Goal: Entertainment & Leisure: Browse casually

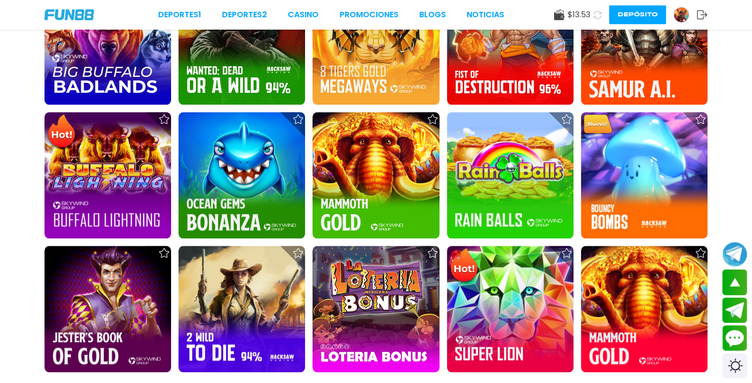
scroll to position [1057, 0]
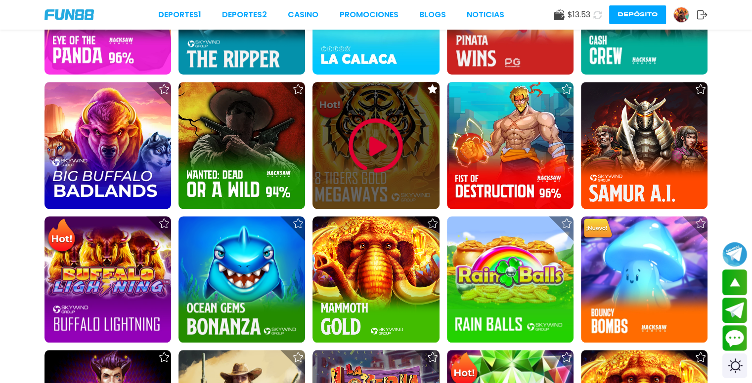
click at [370, 153] on img at bounding box center [375, 145] width 59 height 59
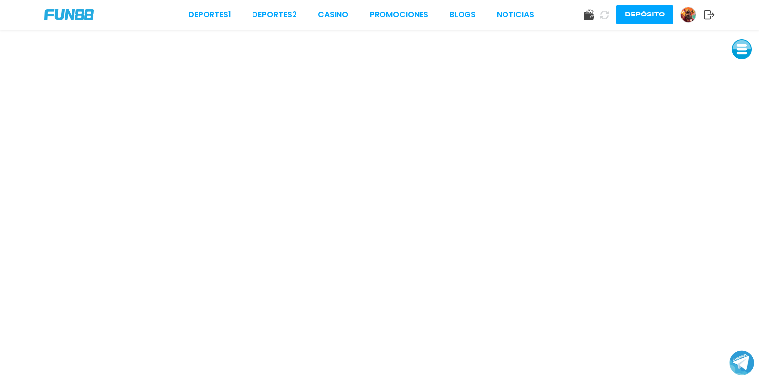
click at [739, 52] on button at bounding box center [742, 50] width 20 height 20
click at [740, 73] on button at bounding box center [742, 72] width 20 height 20
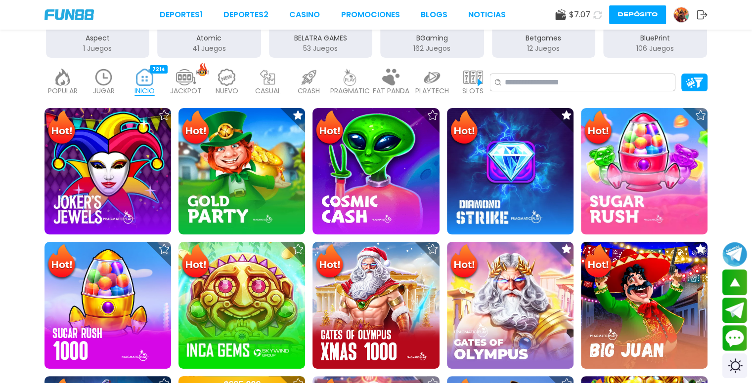
scroll to position [184, 0]
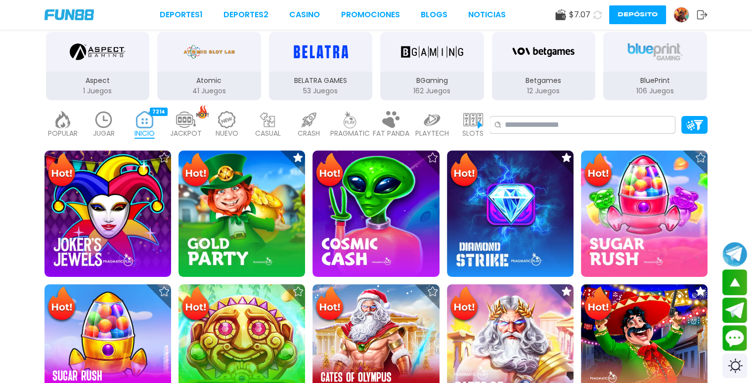
click at [66, 128] on p "POPULAR" at bounding box center [63, 133] width 30 height 10
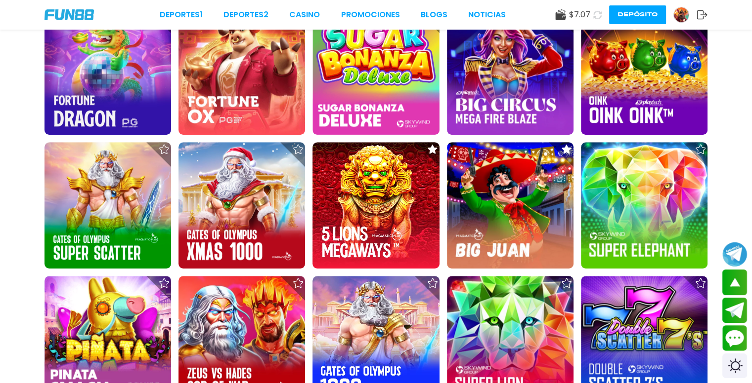
scroll to position [730, 0]
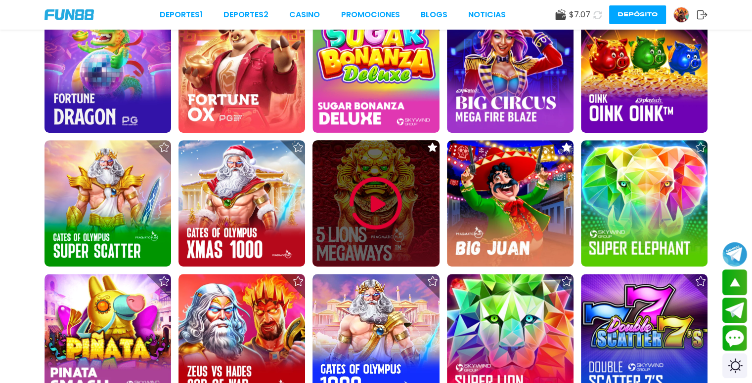
click at [346, 202] on img at bounding box center [375, 203] width 59 height 59
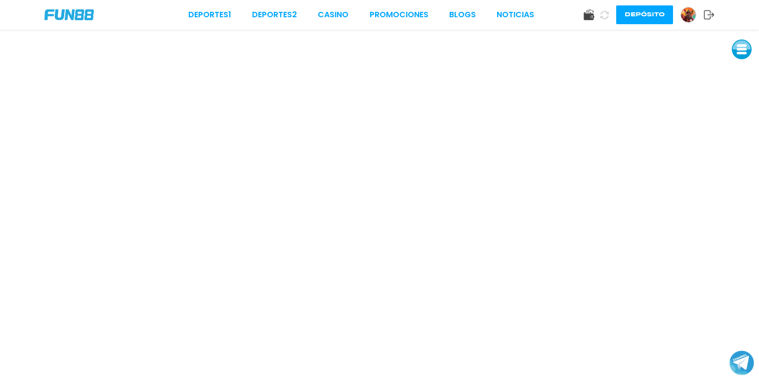
click at [740, 56] on button at bounding box center [742, 50] width 20 height 20
click at [737, 74] on button at bounding box center [742, 72] width 20 height 20
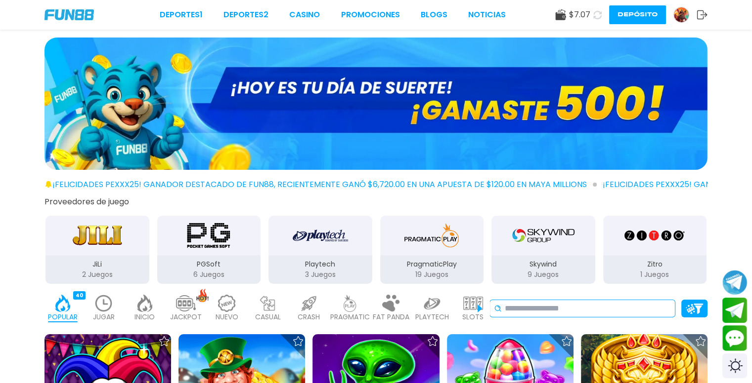
click at [646, 309] on input at bounding box center [588, 309] width 166 height 12
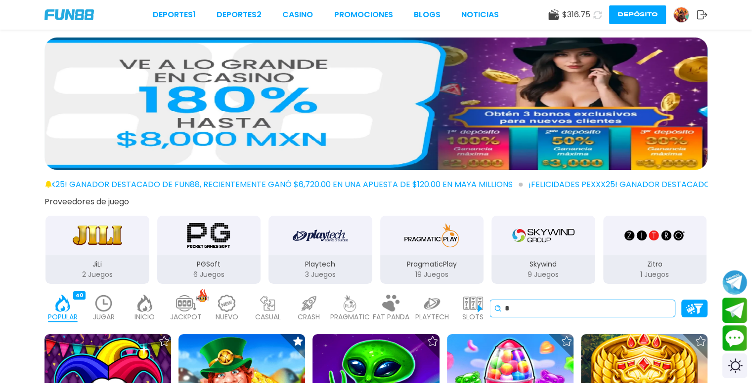
drag, startPoint x: 646, startPoint y: 309, endPoint x: 658, endPoint y: 304, distance: 12.4
click at [658, 304] on input "*" at bounding box center [588, 309] width 166 height 12
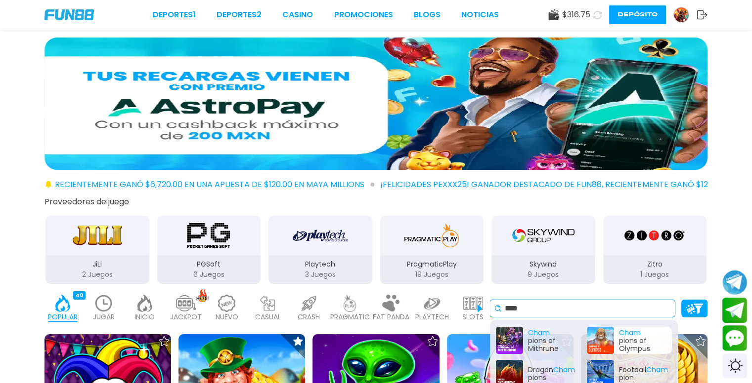
type input "****"
click at [633, 338] on div "Cham pions of Olympus" at bounding box center [629, 340] width 85 height 27
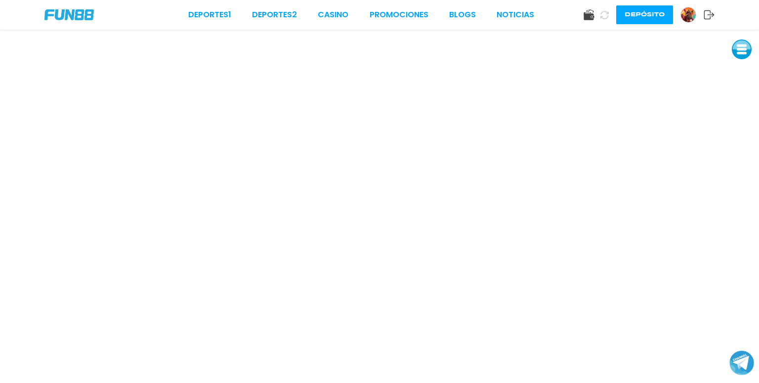
click at [751, 46] on button at bounding box center [742, 50] width 20 height 20
click at [737, 74] on button at bounding box center [742, 72] width 20 height 20
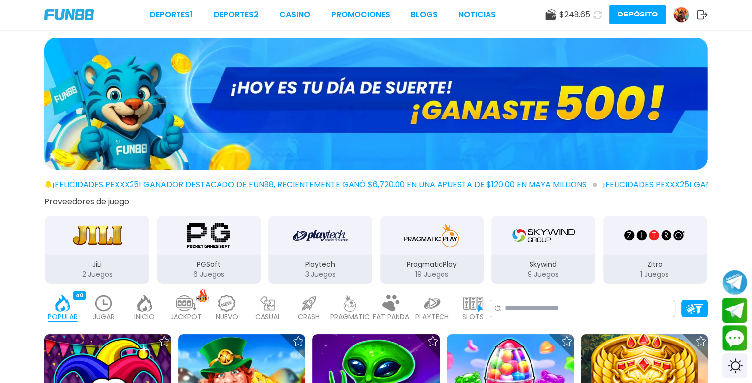
click at [478, 303] on img at bounding box center [473, 303] width 20 height 17
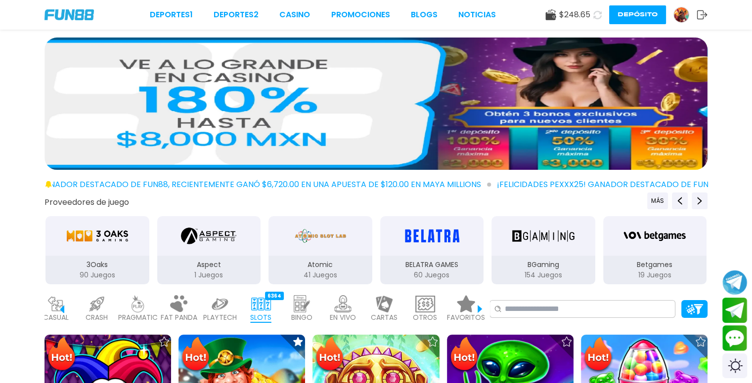
scroll to position [0, 218]
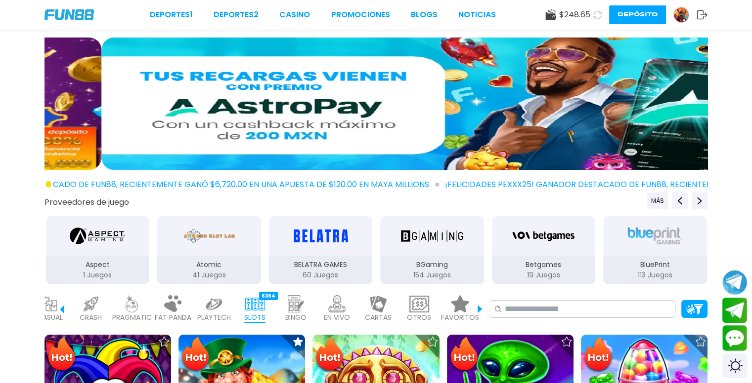
click at [463, 304] on img at bounding box center [460, 303] width 20 height 17
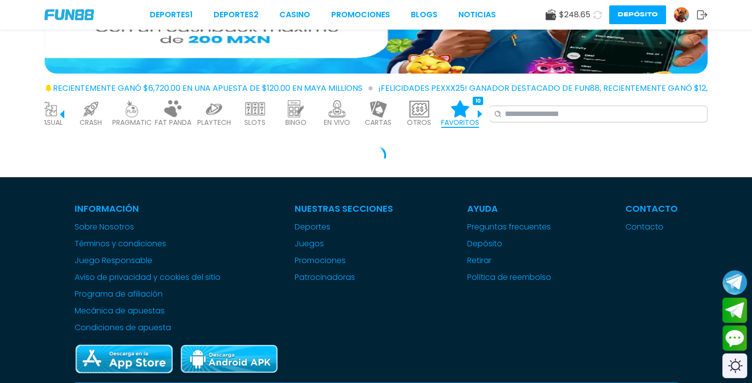
scroll to position [102, 0]
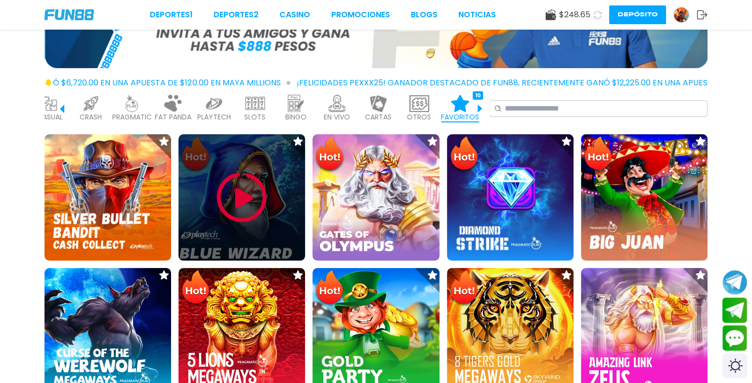
click at [234, 204] on img at bounding box center [241, 197] width 59 height 59
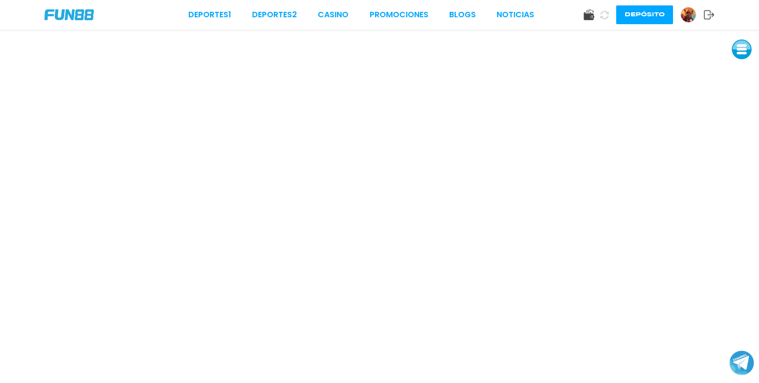
click at [742, 49] on button at bounding box center [742, 50] width 20 height 20
click at [737, 74] on button at bounding box center [742, 72] width 20 height 20
click at [739, 72] on button at bounding box center [742, 72] width 20 height 20
click at [336, 11] on link "CASINO" at bounding box center [333, 15] width 31 height 12
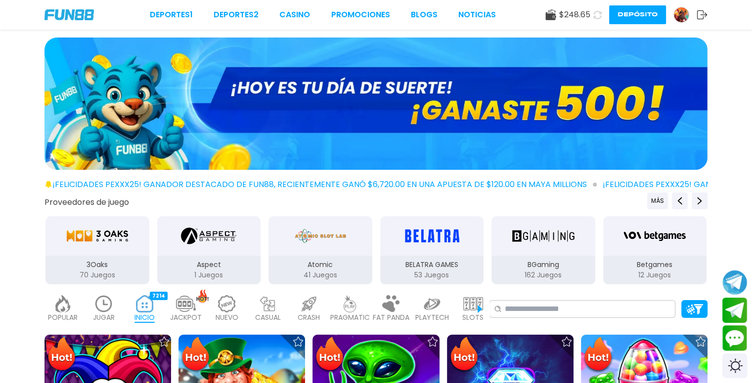
click at [472, 309] on img at bounding box center [473, 303] width 20 height 17
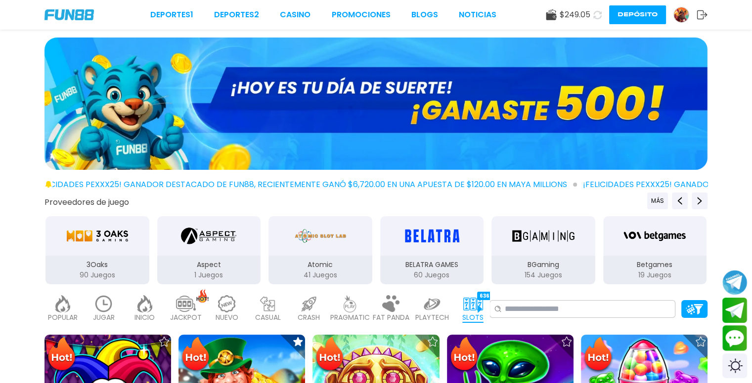
click at [477, 304] on img at bounding box center [473, 303] width 20 height 17
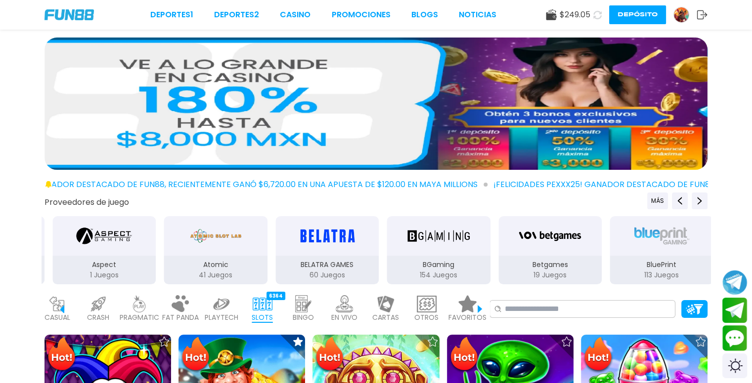
scroll to position [0, 218]
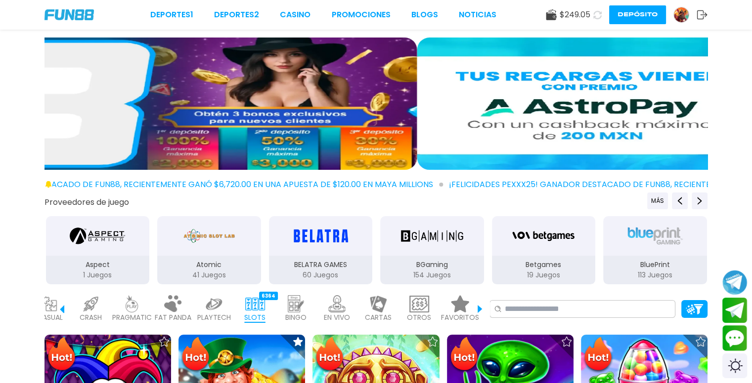
click at [460, 307] on img at bounding box center [460, 303] width 20 height 17
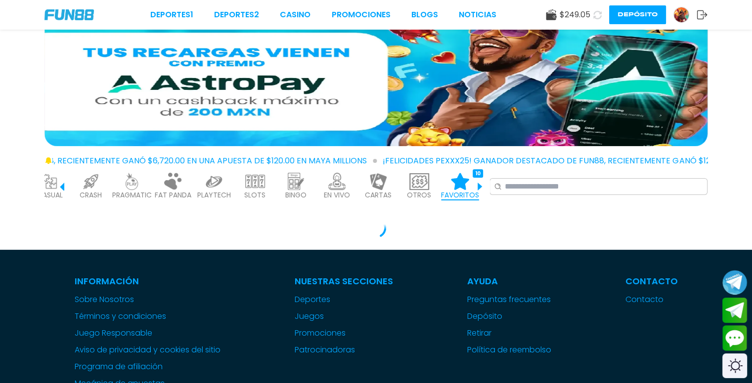
scroll to position [25, 0]
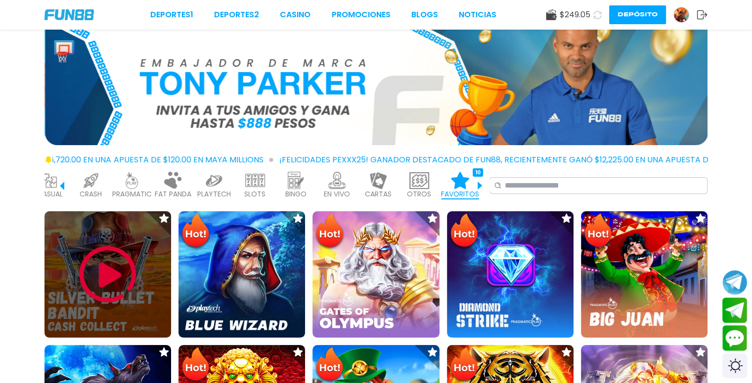
click at [113, 279] on img at bounding box center [107, 274] width 59 height 59
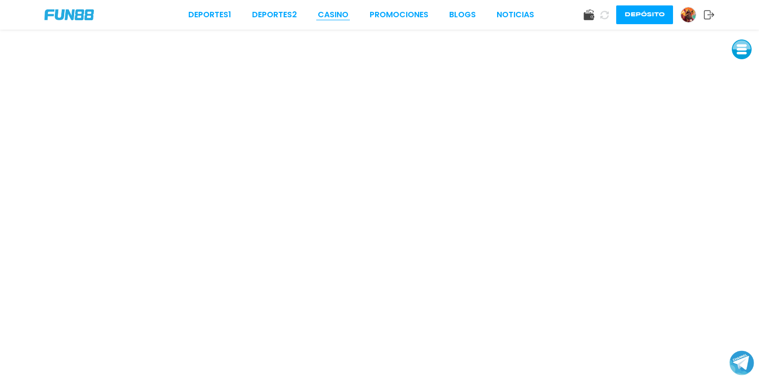
click at [332, 16] on link "CASINO" at bounding box center [333, 15] width 31 height 12
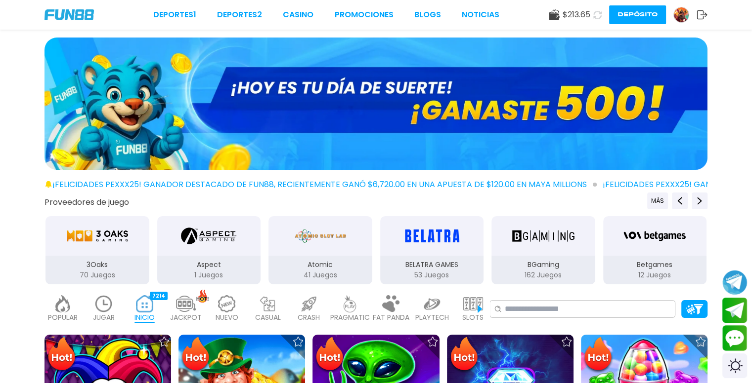
click at [480, 306] on img at bounding box center [473, 303] width 20 height 17
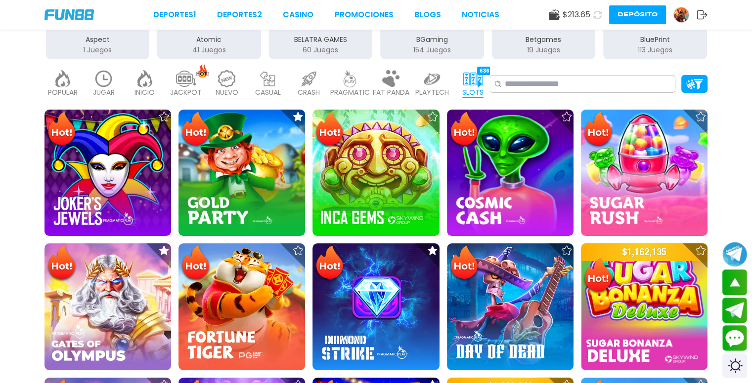
scroll to position [211, 0]
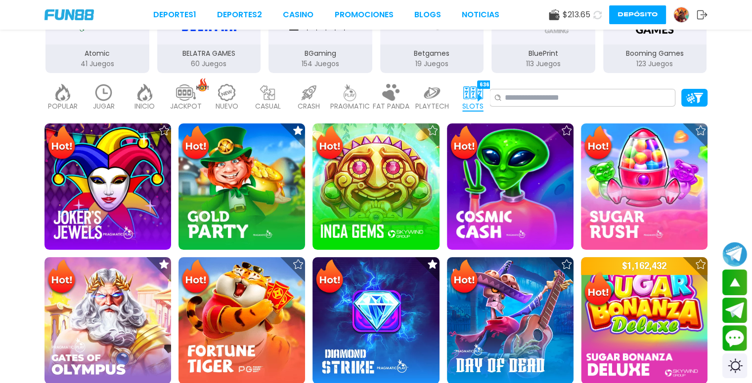
click at [480, 97] on img at bounding box center [473, 92] width 20 height 17
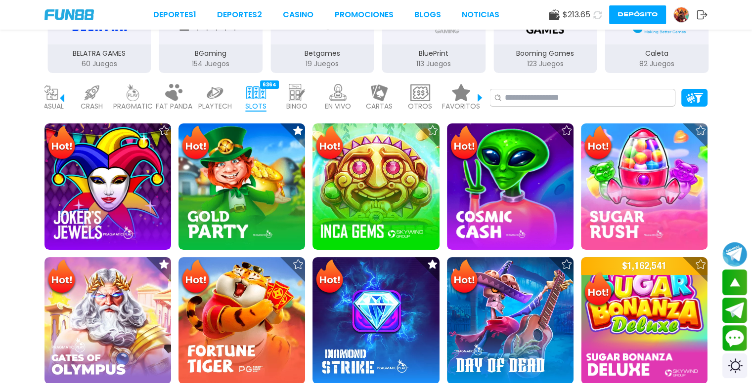
scroll to position [0, 218]
click at [468, 98] on img at bounding box center [460, 92] width 20 height 17
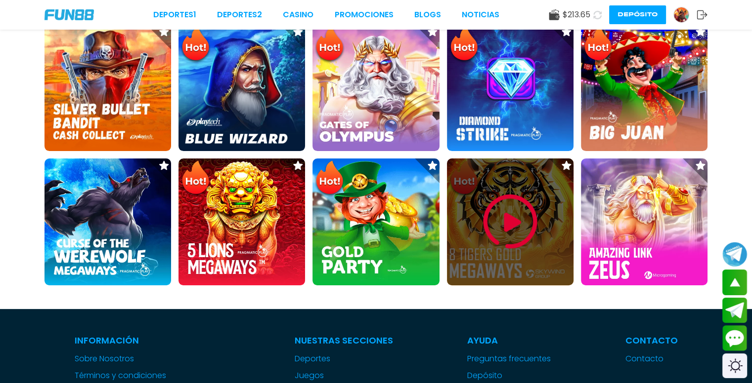
click at [506, 226] on img at bounding box center [509, 221] width 59 height 59
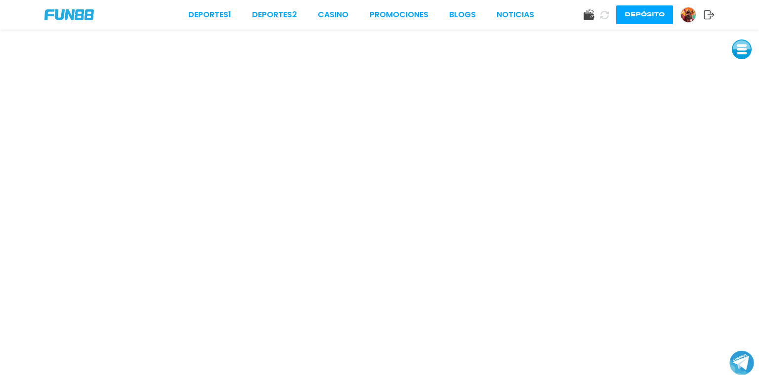
click at [747, 52] on button at bounding box center [742, 50] width 20 height 20
click at [736, 72] on button at bounding box center [741, 72] width 20 height 20
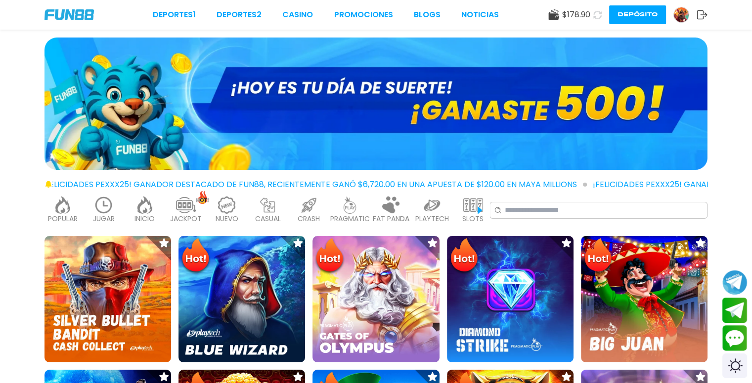
click at [479, 216] on p "SLOTS" at bounding box center [472, 219] width 21 height 10
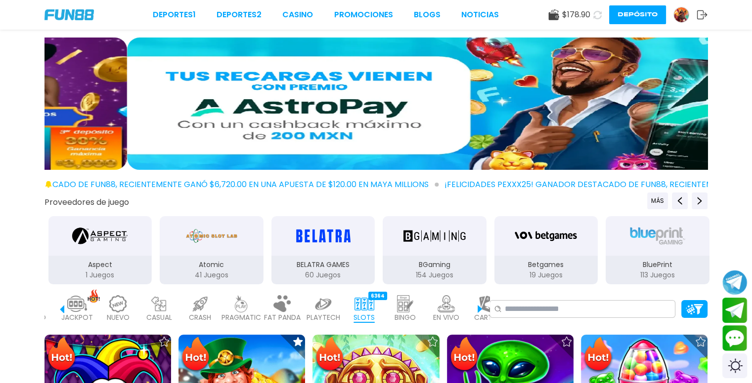
scroll to position [0, 218]
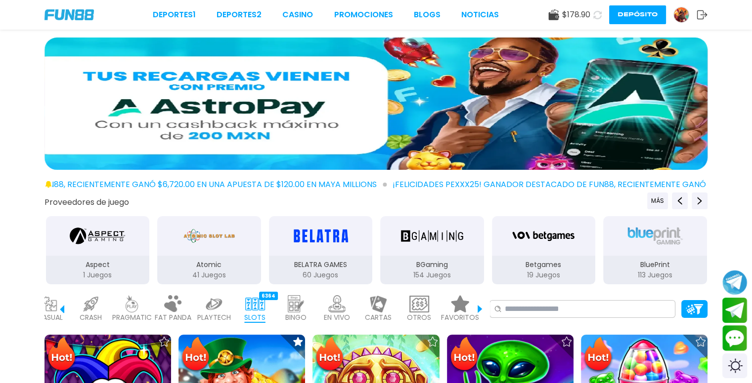
click at [464, 307] on img at bounding box center [460, 303] width 20 height 17
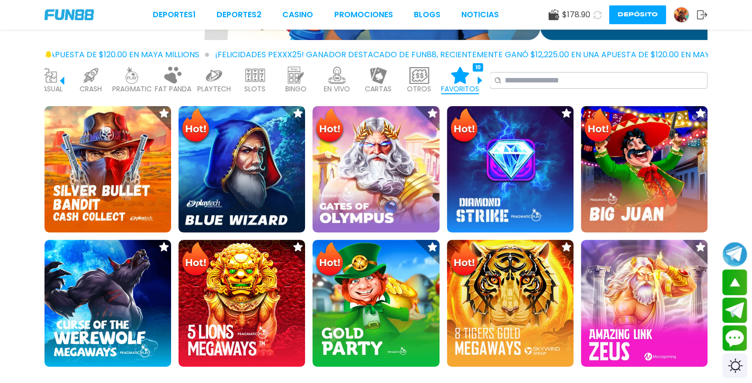
scroll to position [146, 0]
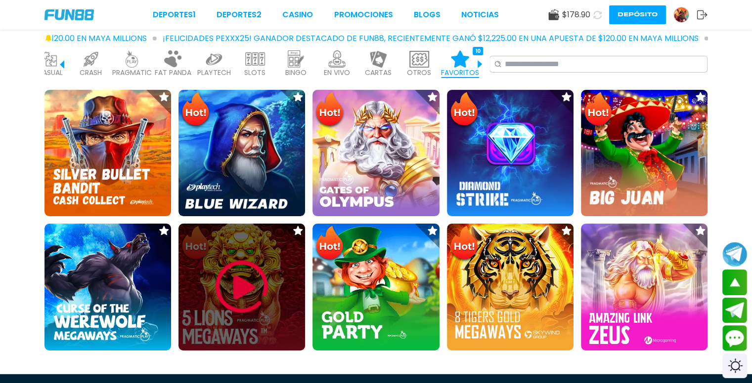
click at [249, 265] on img at bounding box center [241, 286] width 59 height 59
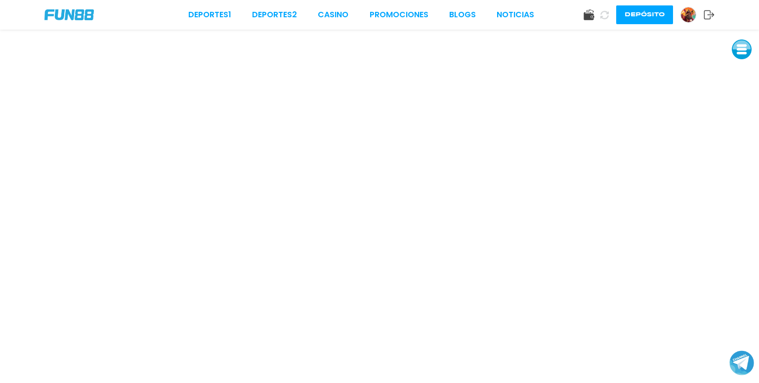
click at [738, 54] on button at bounding box center [742, 50] width 20 height 20
click at [745, 76] on button at bounding box center [742, 72] width 20 height 20
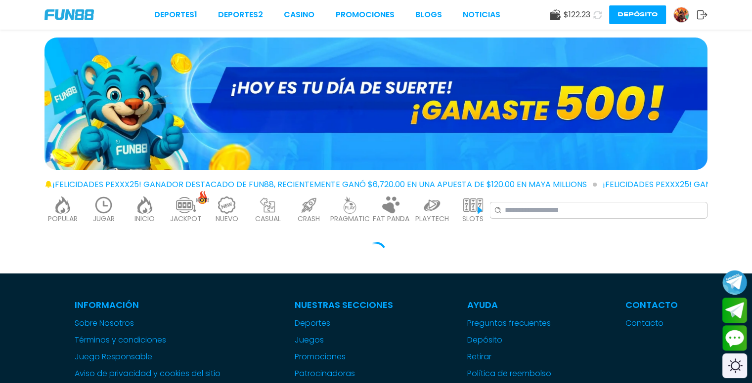
click at [57, 211] on img at bounding box center [63, 205] width 20 height 17
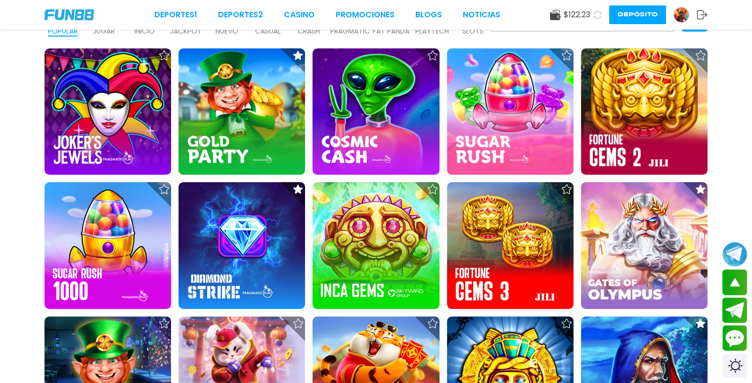
scroll to position [304, 0]
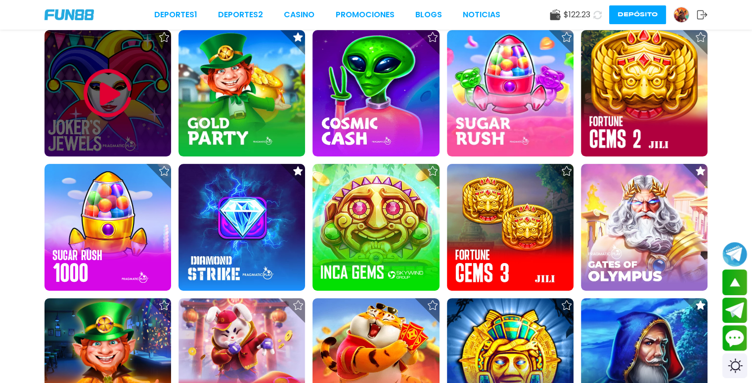
click at [112, 107] on img at bounding box center [107, 93] width 59 height 59
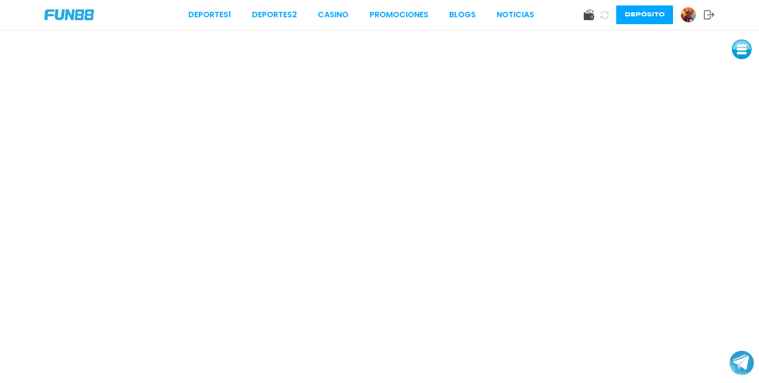
click at [745, 57] on button at bounding box center [742, 50] width 20 height 20
click at [744, 70] on button at bounding box center [742, 72] width 20 height 20
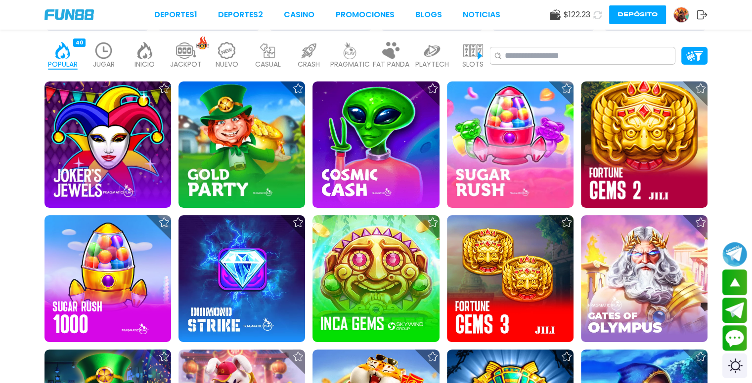
scroll to position [271, 0]
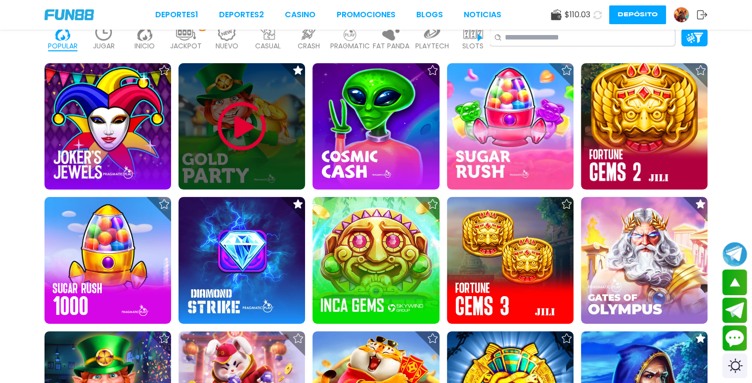
click at [270, 150] on img at bounding box center [241, 126] width 59 height 59
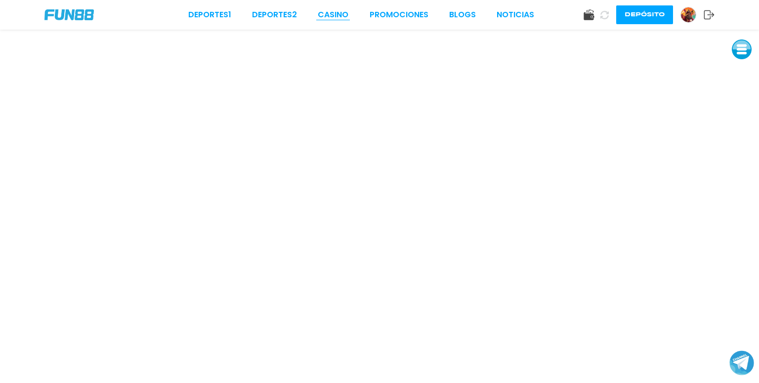
click at [338, 17] on link "CASINO" at bounding box center [333, 15] width 31 height 12
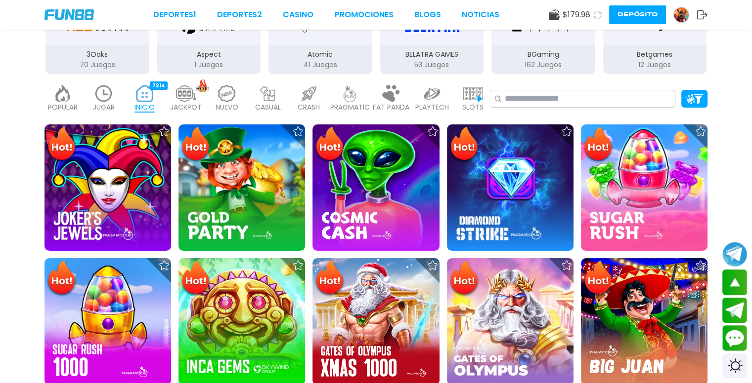
scroll to position [282, 0]
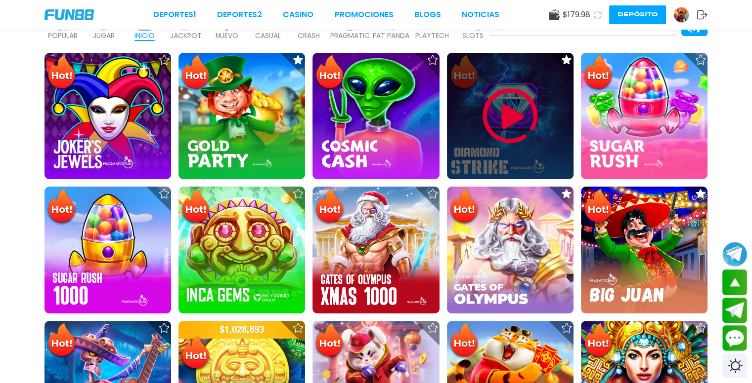
click at [526, 122] on img at bounding box center [509, 115] width 59 height 59
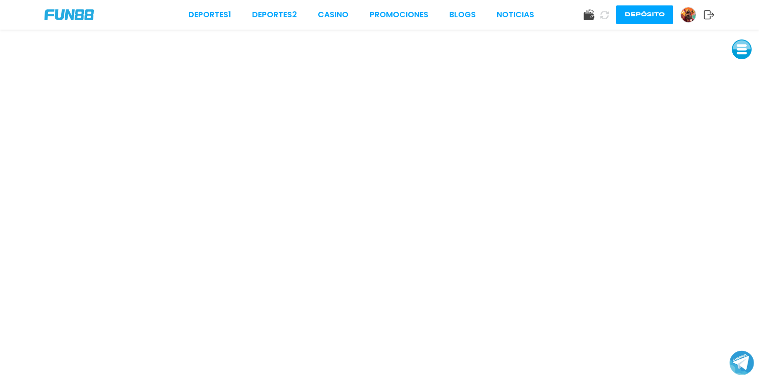
click at [741, 56] on button at bounding box center [742, 50] width 20 height 20
click at [740, 73] on button at bounding box center [742, 72] width 20 height 20
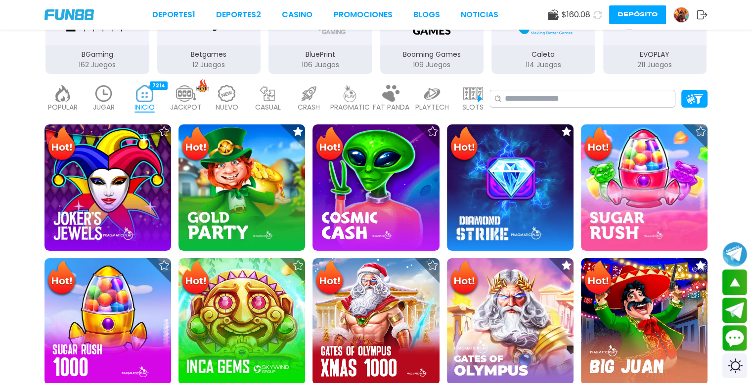
scroll to position [175, 0]
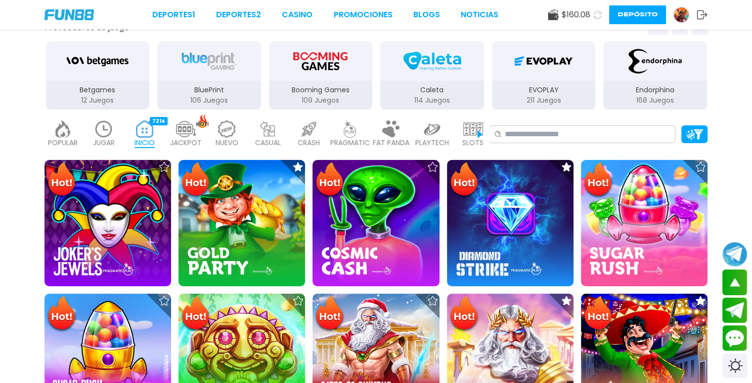
click at [64, 138] on p "POPULAR" at bounding box center [63, 143] width 30 height 10
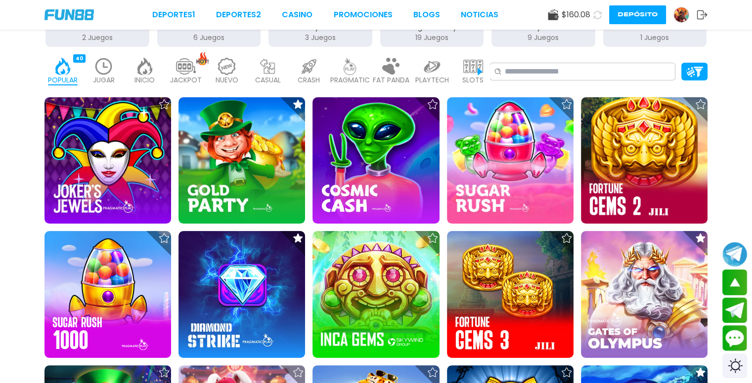
scroll to position [229, 0]
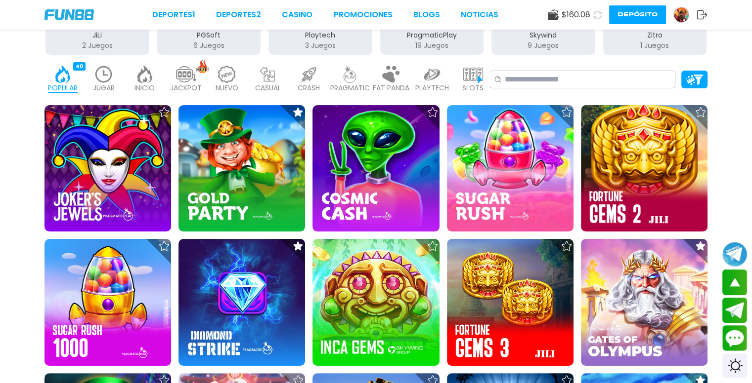
click at [479, 78] on img at bounding box center [473, 74] width 20 height 17
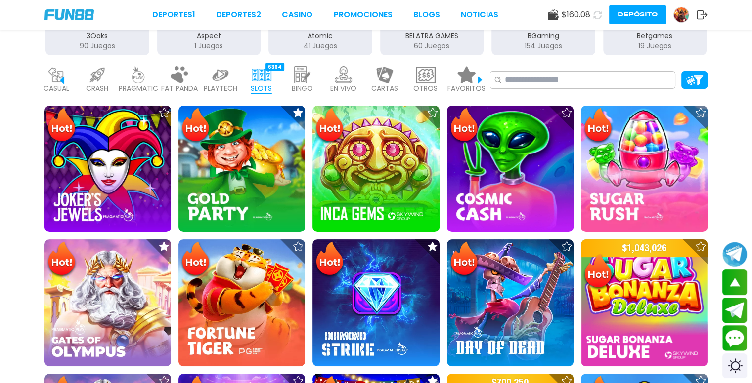
scroll to position [0, 218]
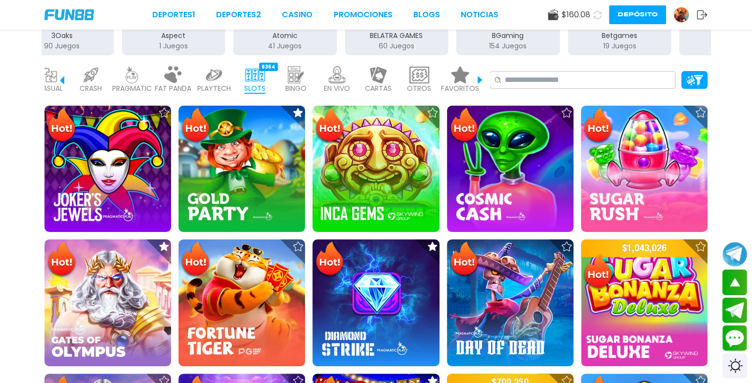
click at [458, 88] on p "FAVORITOS" at bounding box center [460, 89] width 38 height 10
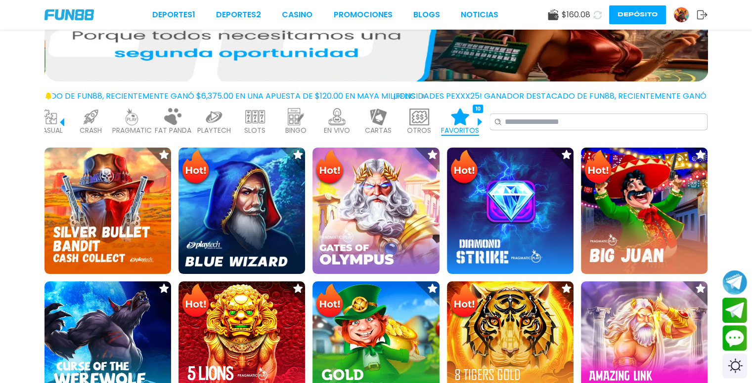
scroll to position [142, 0]
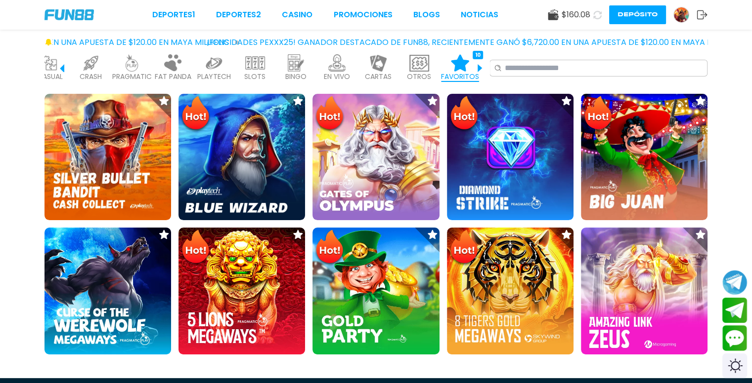
click at [63, 70] on div "CASUAL 17" at bounding box center [50, 68] width 36 height 40
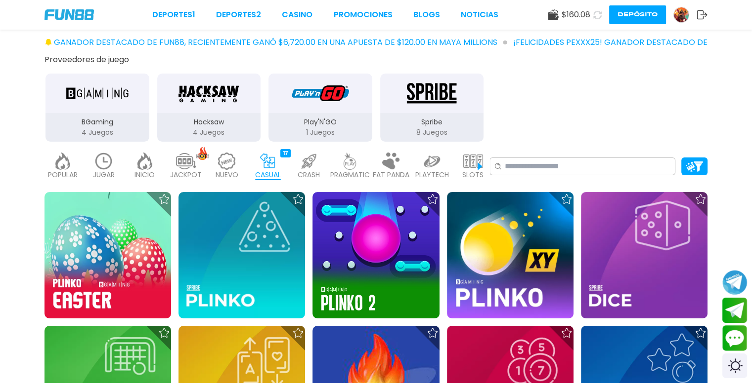
click at [69, 167] on img at bounding box center [63, 161] width 20 height 17
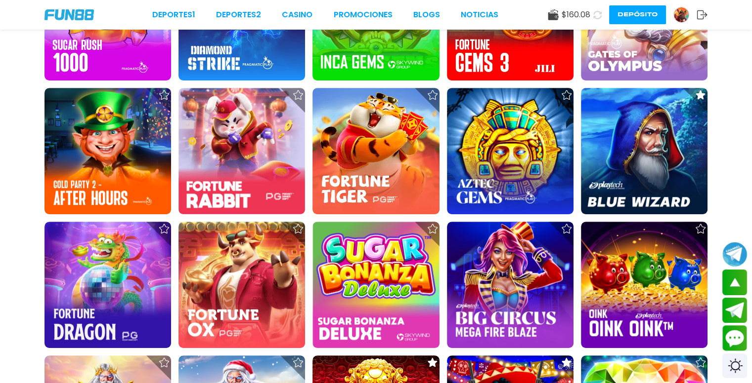
scroll to position [597, 0]
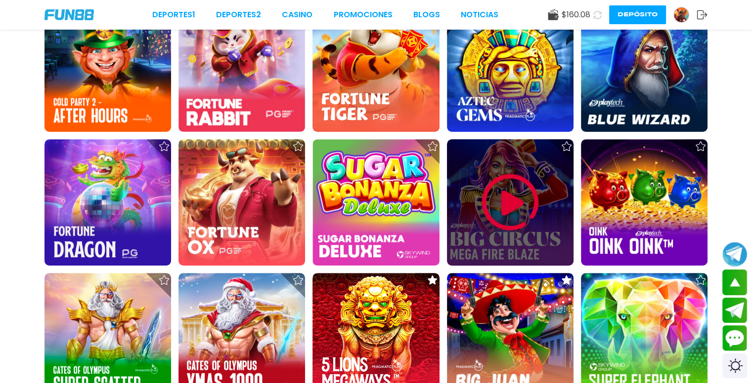
click at [502, 197] on img at bounding box center [509, 202] width 59 height 59
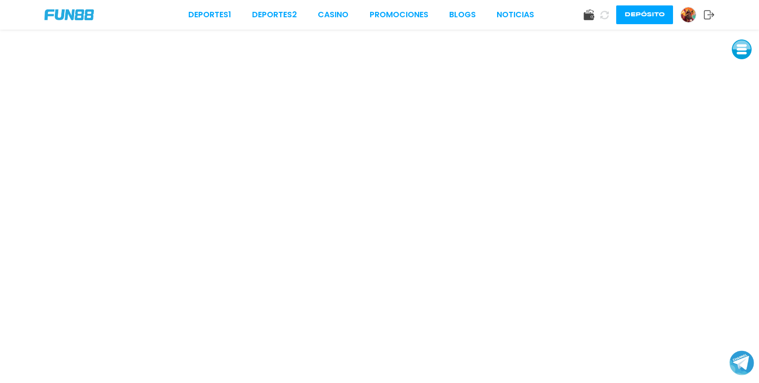
click at [737, 50] on button at bounding box center [742, 50] width 20 height 20
click at [741, 71] on button at bounding box center [742, 72] width 20 height 20
click at [336, 15] on link "CASINO" at bounding box center [333, 15] width 31 height 12
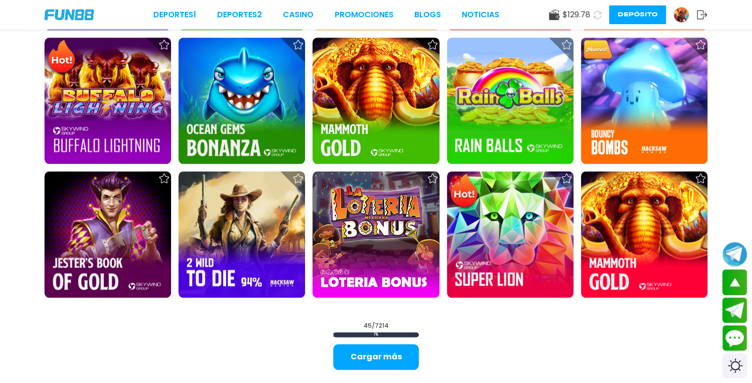
scroll to position [1233, 0]
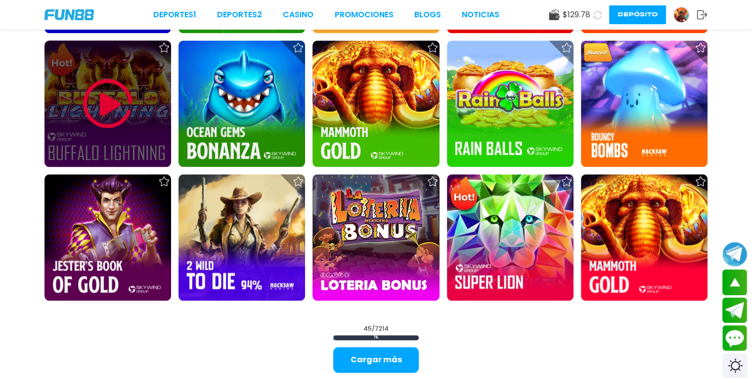
click at [119, 112] on img at bounding box center [107, 103] width 59 height 59
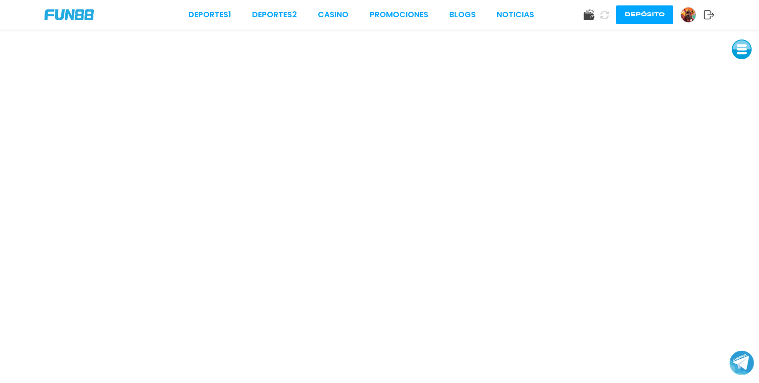
click at [334, 13] on link "CASINO" at bounding box center [333, 15] width 31 height 12
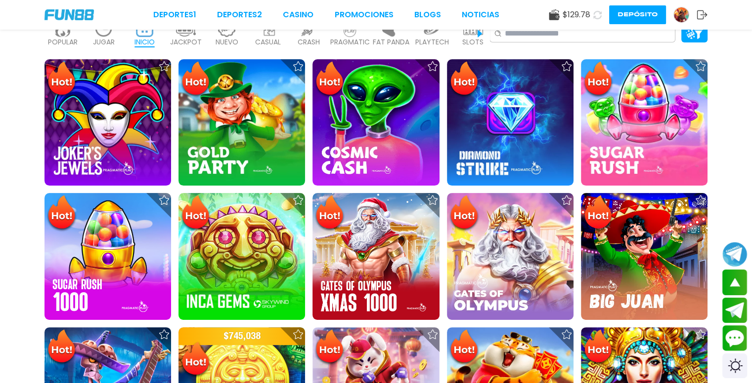
scroll to position [266, 0]
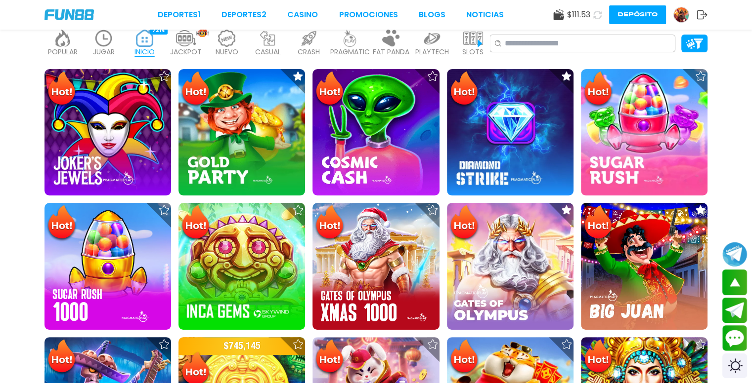
click at [53, 46] on img at bounding box center [63, 38] width 20 height 17
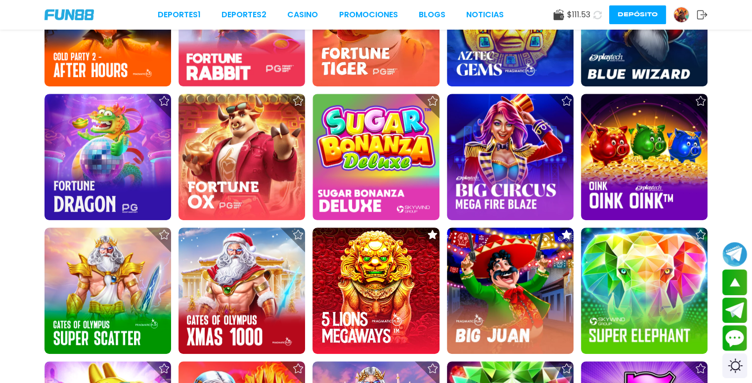
scroll to position [649, 0]
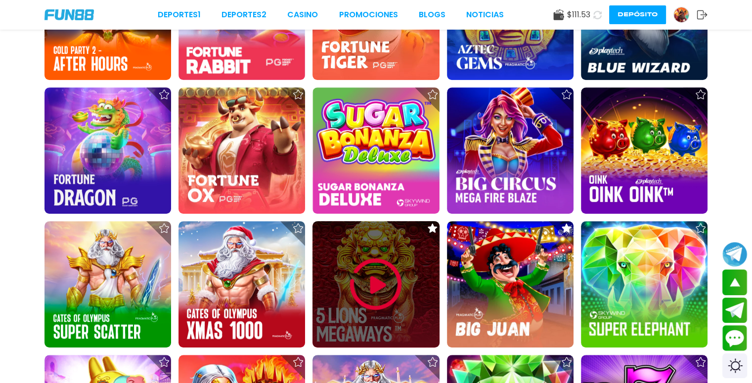
click at [366, 271] on img at bounding box center [375, 284] width 59 height 59
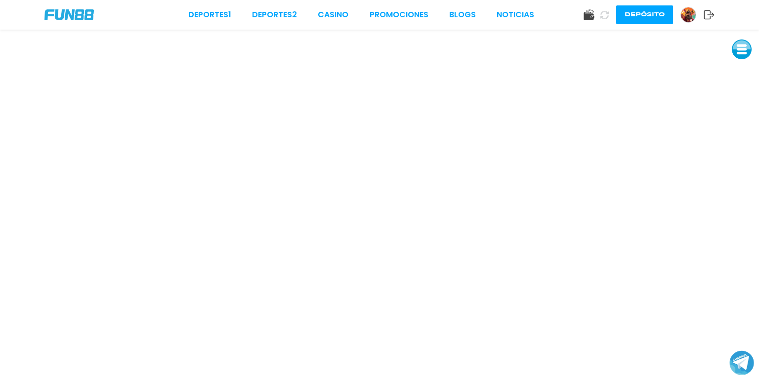
click at [739, 53] on button at bounding box center [742, 50] width 20 height 20
click at [738, 73] on button at bounding box center [742, 72] width 20 height 20
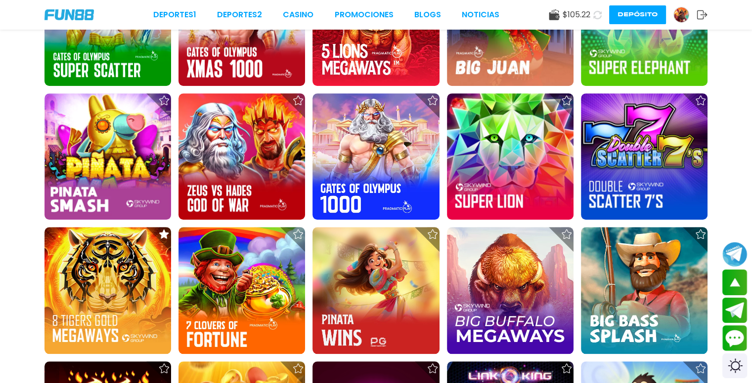
scroll to position [926, 0]
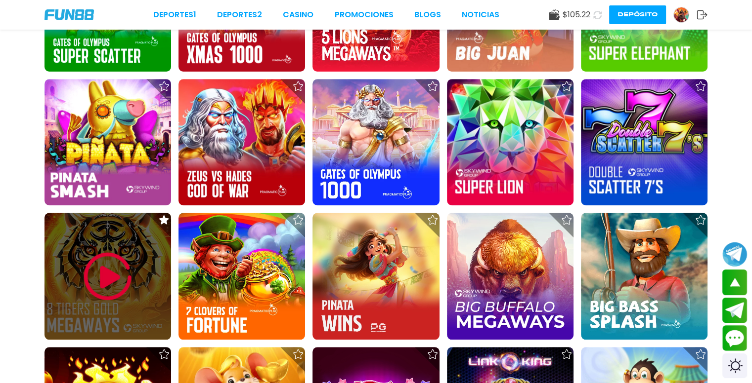
click at [125, 266] on img at bounding box center [107, 276] width 59 height 59
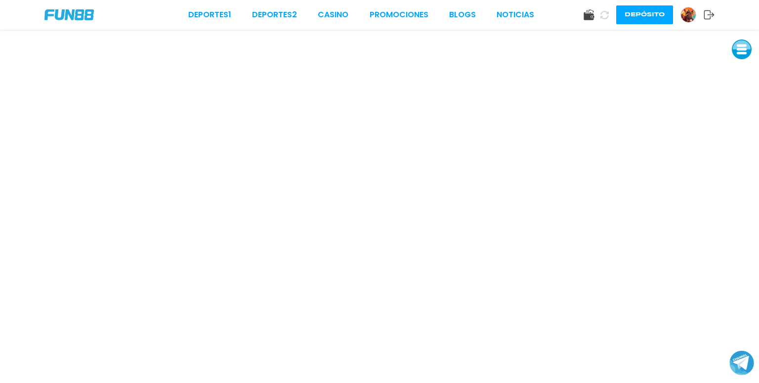
click at [735, 56] on button at bounding box center [742, 50] width 20 height 20
click at [737, 72] on button at bounding box center [742, 72] width 20 height 20
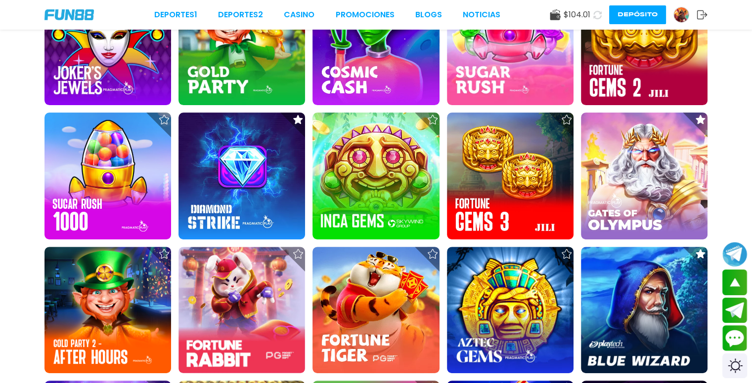
scroll to position [358, 0]
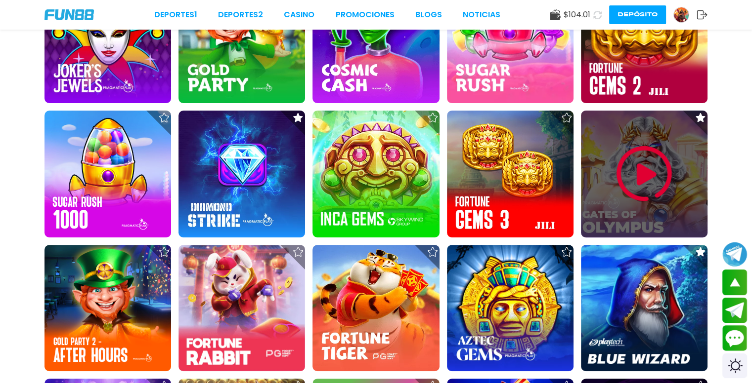
click at [646, 179] on img at bounding box center [643, 173] width 59 height 59
